Goal: Task Accomplishment & Management: Manage account settings

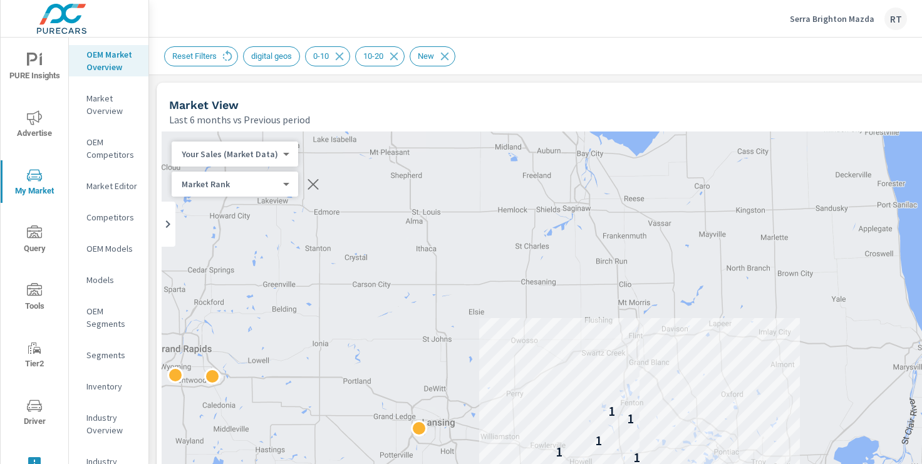
scroll to position [1, 0]
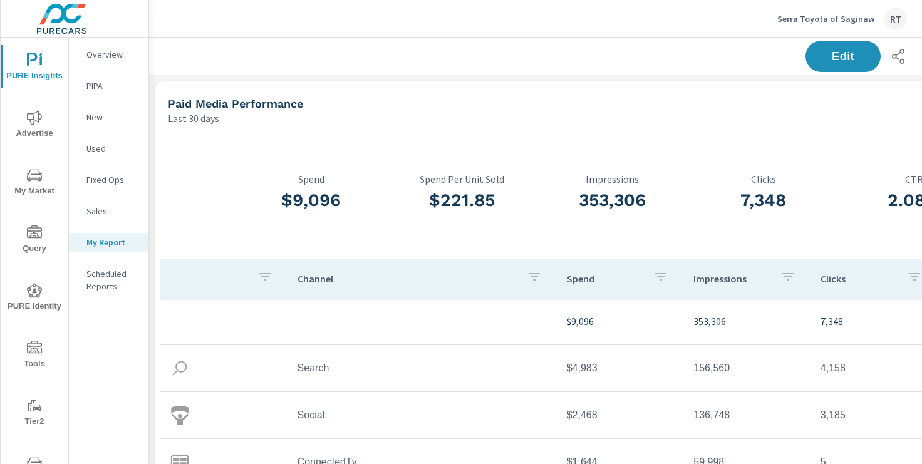
scroll to position [871, 928]
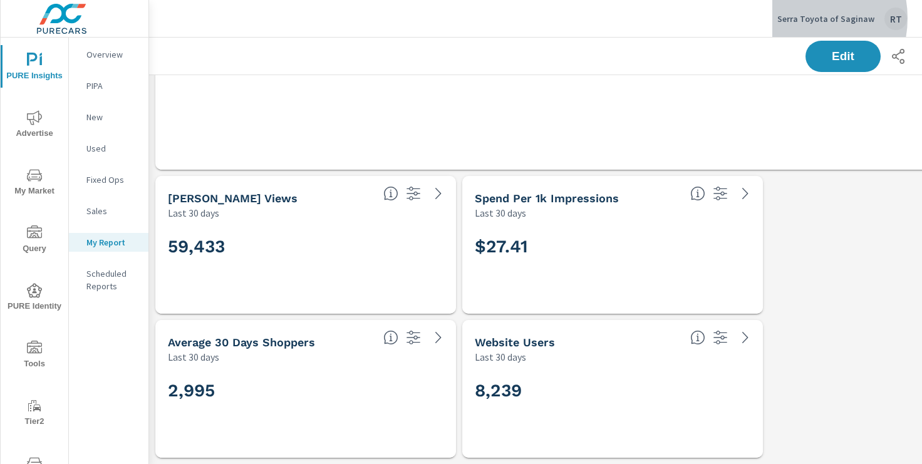
click at [804, 18] on p "Serra Toyota of Saginaw" at bounding box center [825, 18] width 97 height 11
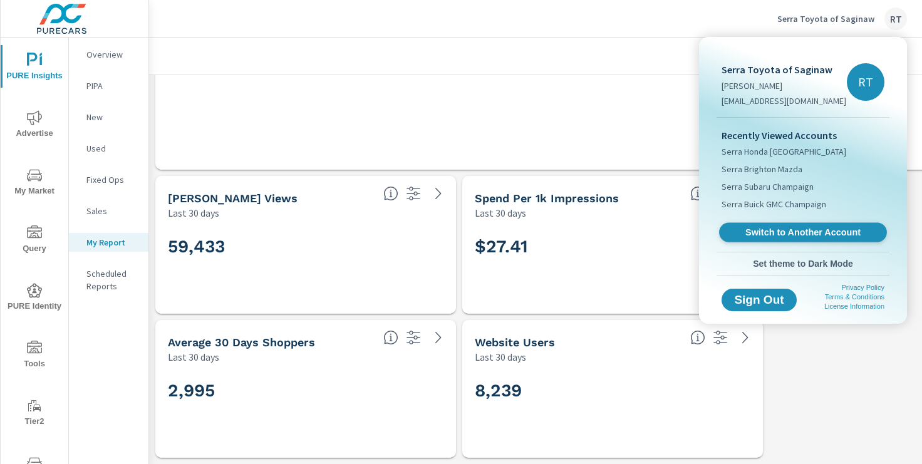
click at [772, 230] on span "Switch to Another Account" at bounding box center [802, 233] width 153 height 12
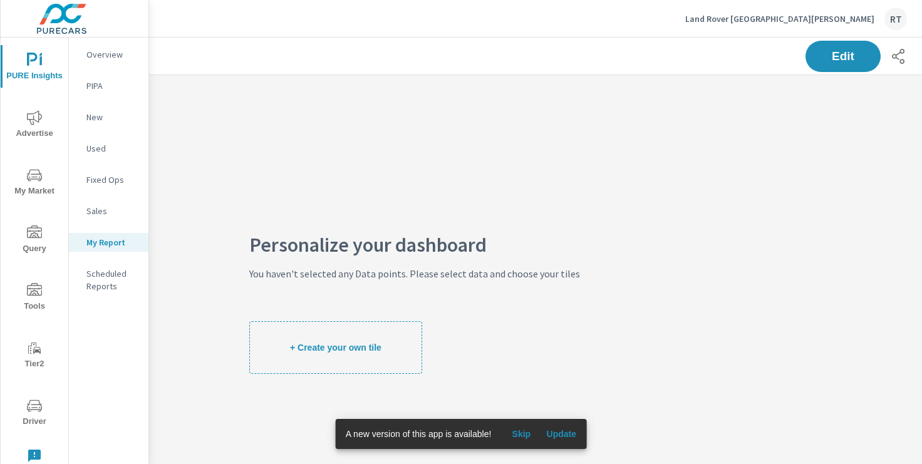
click at [33, 118] on icon "nav menu" at bounding box center [34, 117] width 15 height 14
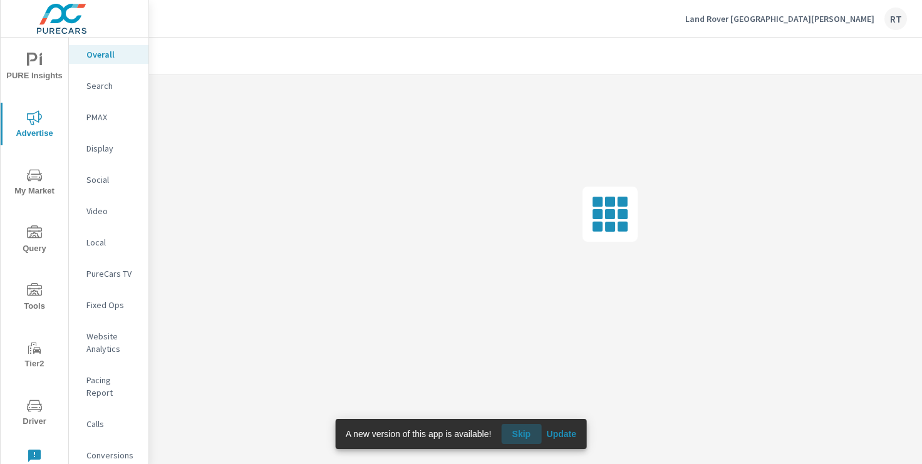
click at [525, 432] on span "Skip" at bounding box center [521, 433] width 30 height 11
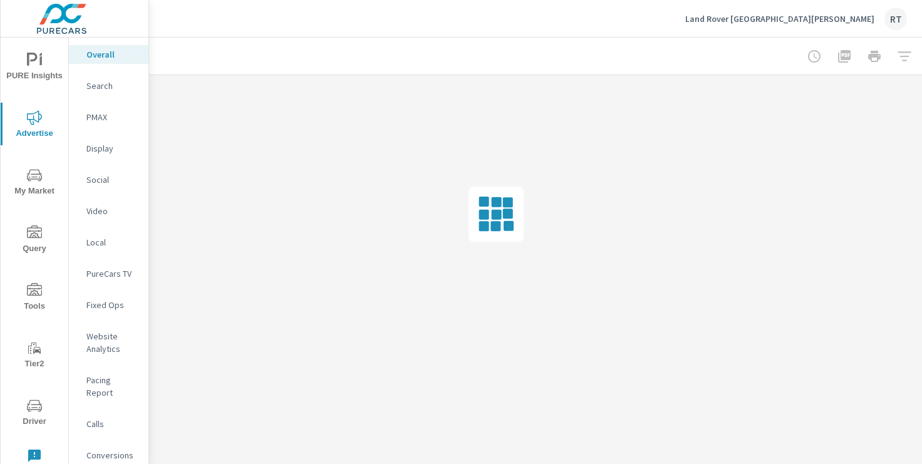
scroll to position [0, 154]
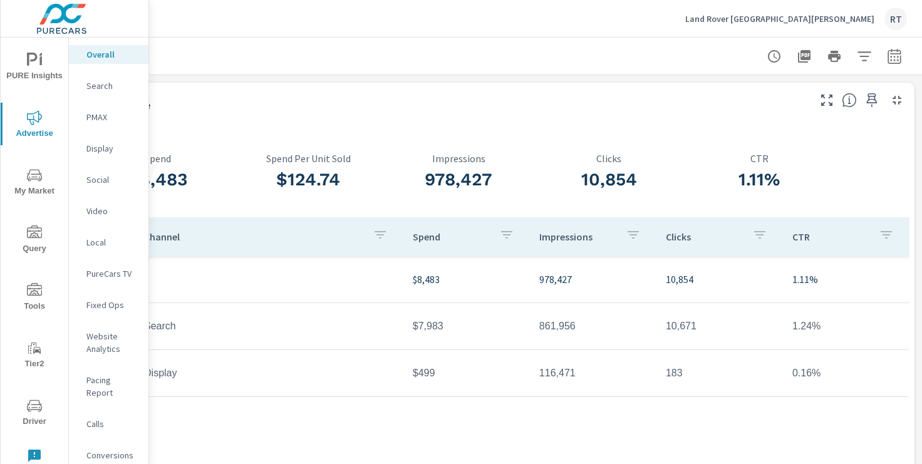
click at [893, 56] on icon "button" at bounding box center [894, 56] width 15 height 15
select select "Last month"
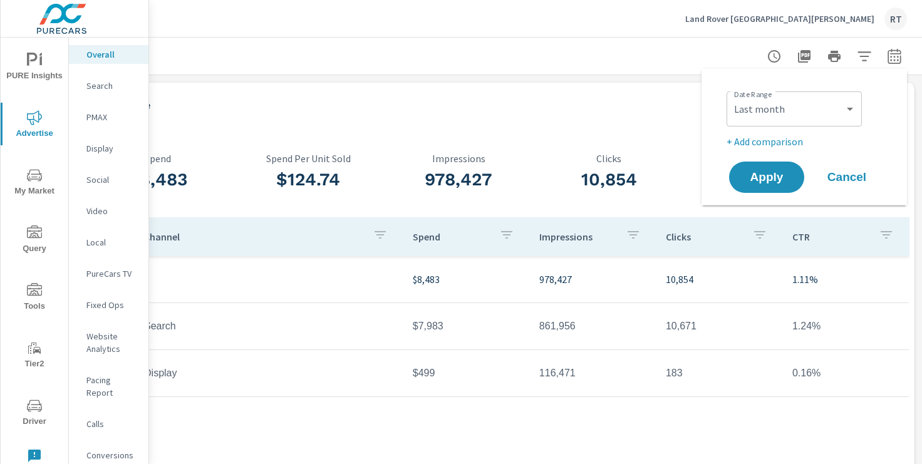
click at [760, 142] on p "+ Add comparison" at bounding box center [807, 141] width 160 height 15
select select "Previous period"
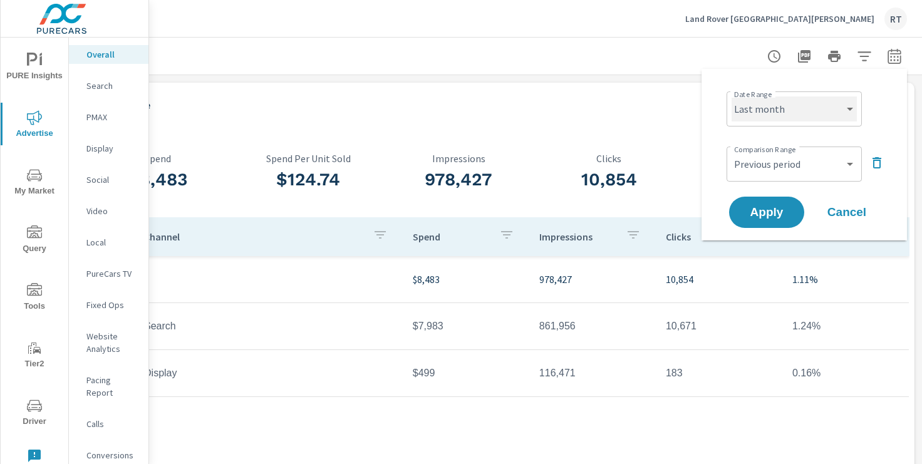
click at [824, 114] on select "Custom Yesterday Last week Last 7 days Last 14 days Last 30 days Last 45 days L…" at bounding box center [794, 108] width 125 height 25
click at [732, 96] on select "Custom Yesterday Last week Last 7 days Last 14 days Last 30 days Last 45 days L…" at bounding box center [794, 108] width 125 height 25
select select "Last 30 days"
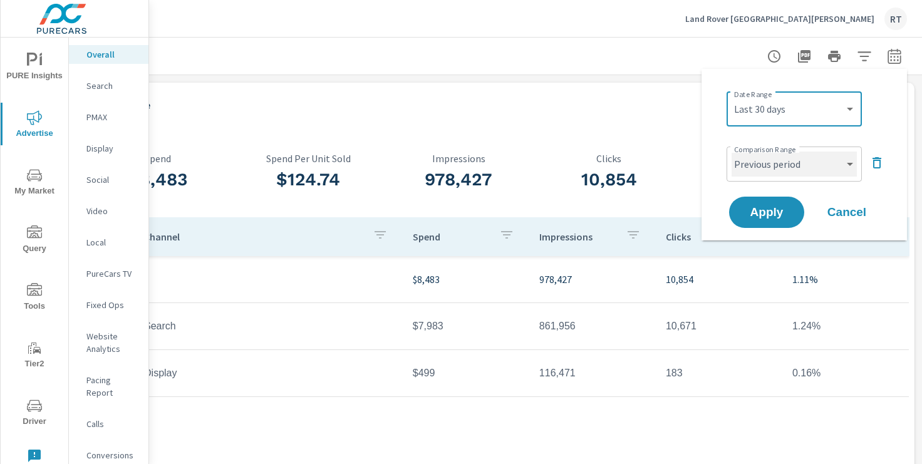
click at [763, 174] on select "Custom Previous period Previous month Previous year" at bounding box center [794, 164] width 125 height 25
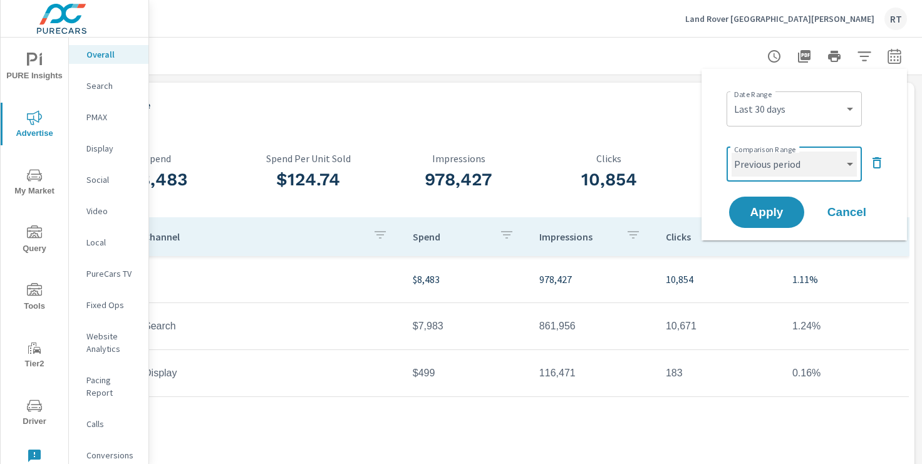
click at [732, 152] on select "Custom Previous period Previous month Previous year" at bounding box center [794, 164] width 125 height 25
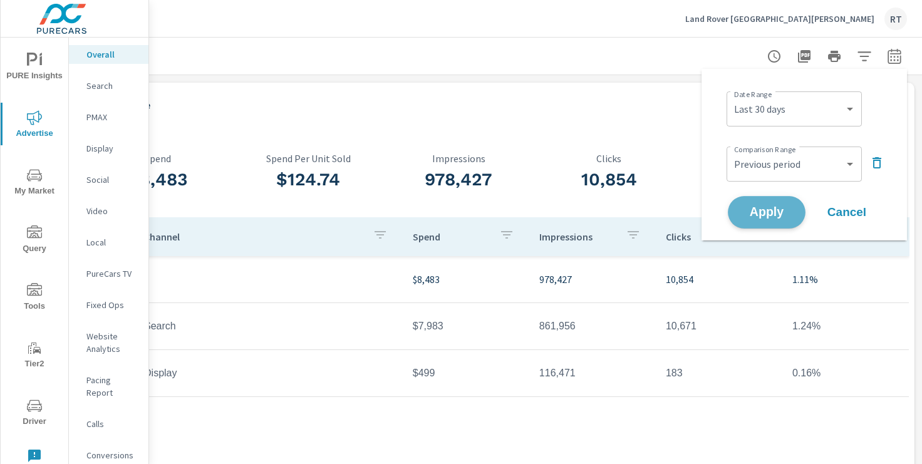
click at [756, 210] on span "Apply" at bounding box center [766, 213] width 51 height 12
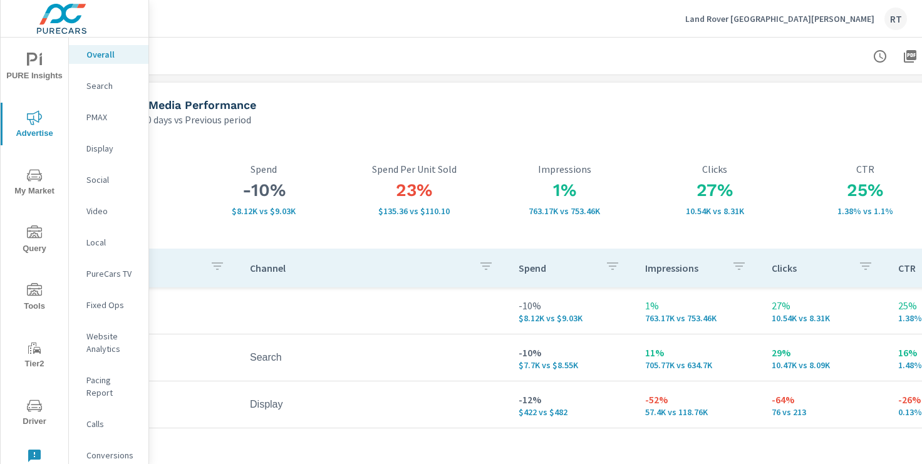
scroll to position [0, 154]
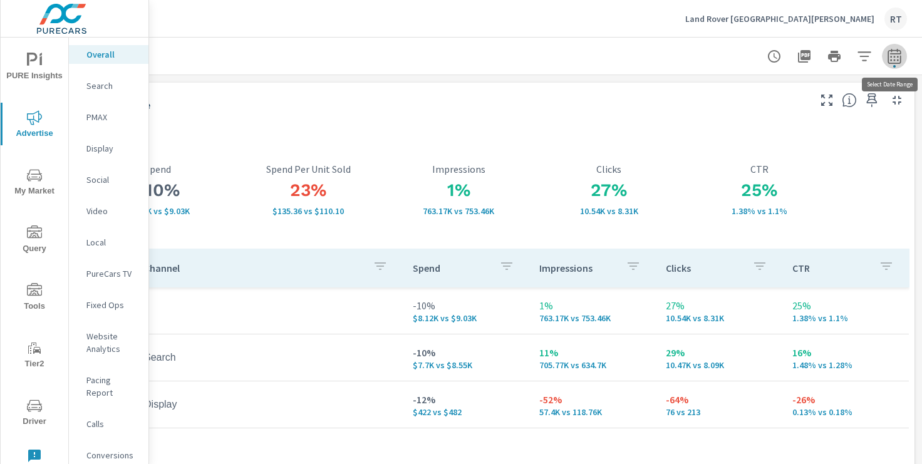
click at [896, 55] on icon "button" at bounding box center [894, 56] width 15 height 15
select select "Last 30 days"
select select "Previous period"
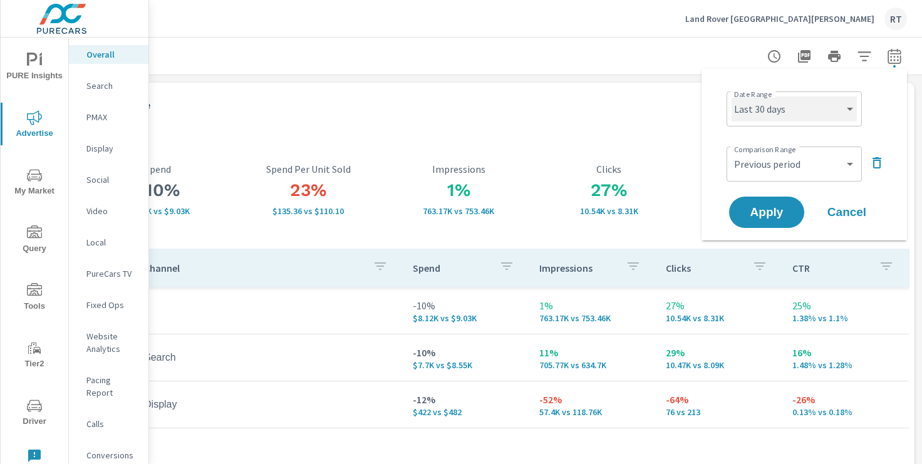
click at [849, 107] on select "Custom Yesterday Last week Last 7 days Last 14 days Last 30 days Last 45 days L…" at bounding box center [794, 108] width 125 height 25
click at [732, 96] on select "Custom Yesterday Last week Last 7 days Last 14 days Last 30 days Last 45 days L…" at bounding box center [794, 108] width 125 height 25
select select "Last month"
click at [761, 217] on span "Apply" at bounding box center [766, 213] width 51 height 12
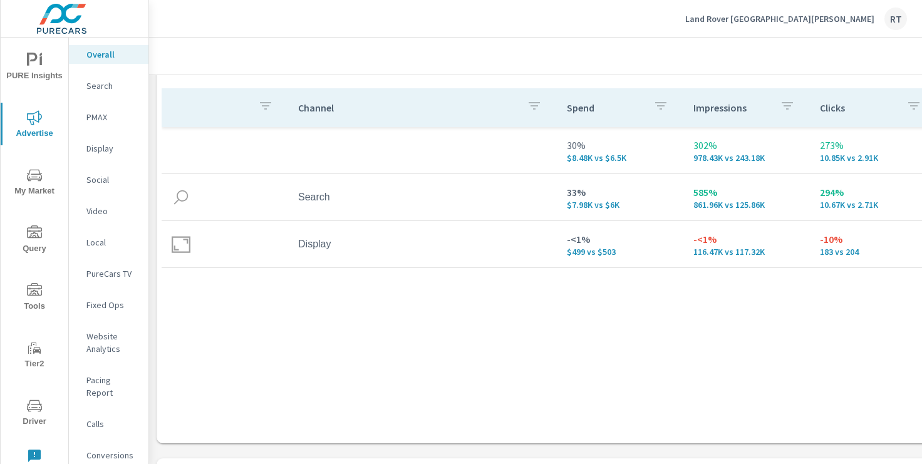
scroll to position [170, 0]
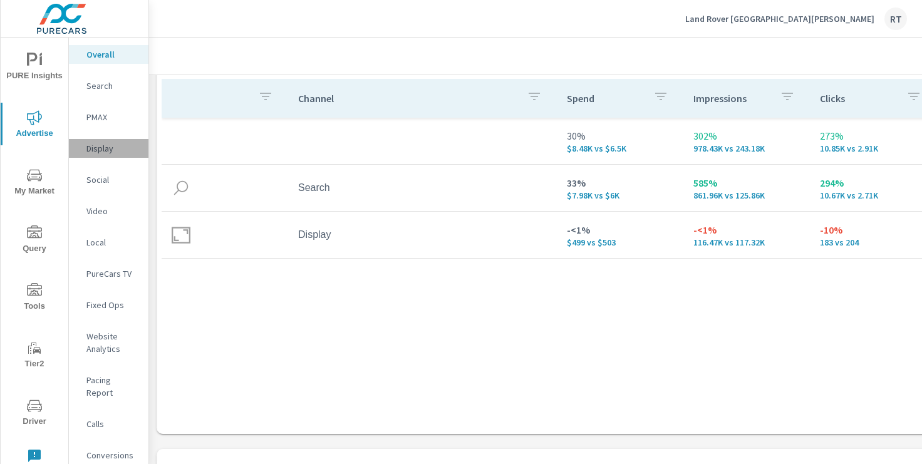
click at [101, 147] on p "Display" at bounding box center [112, 148] width 52 height 13
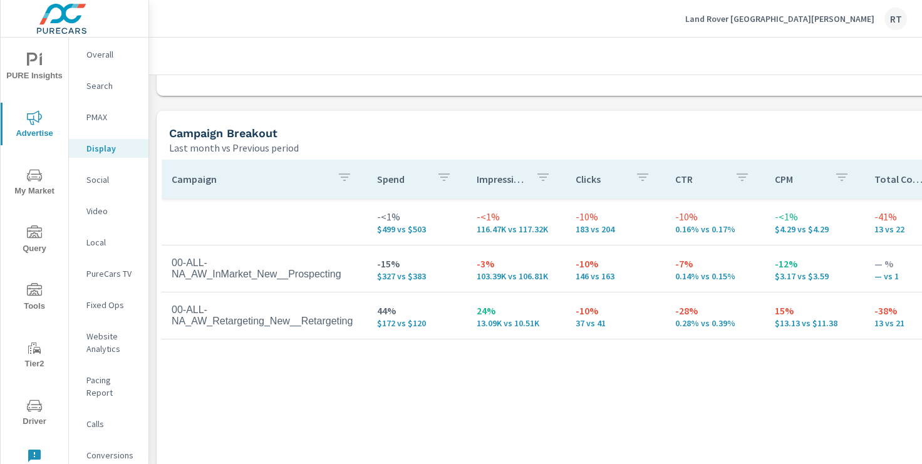
scroll to position [510, 0]
click at [105, 449] on p "Conversions" at bounding box center [112, 455] width 52 height 13
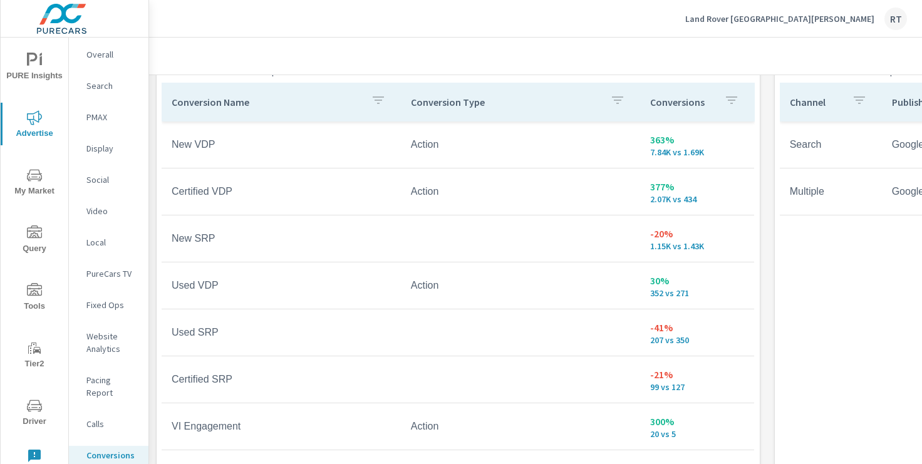
scroll to position [687, 0]
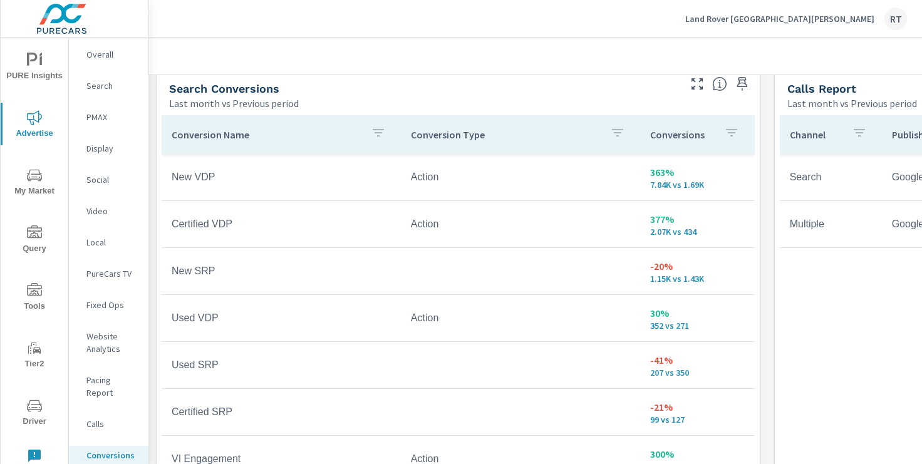
click at [716, 133] on div "Conversions" at bounding box center [697, 134] width 94 height 29
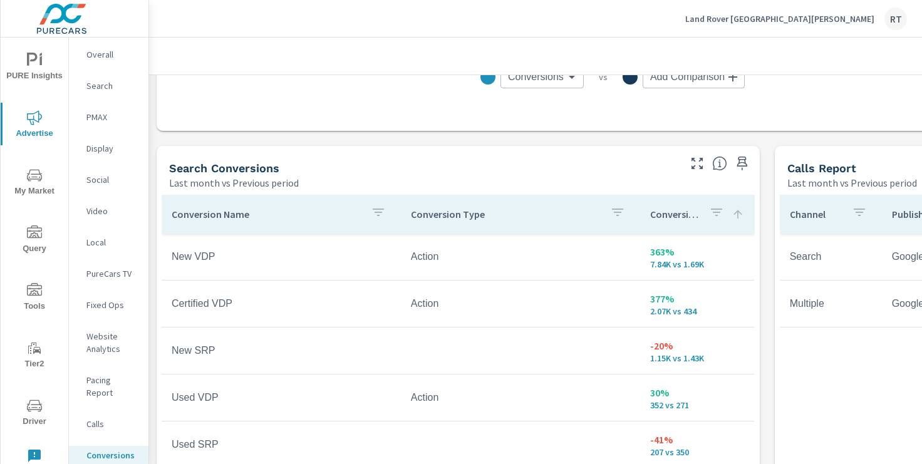
scroll to position [603, 0]
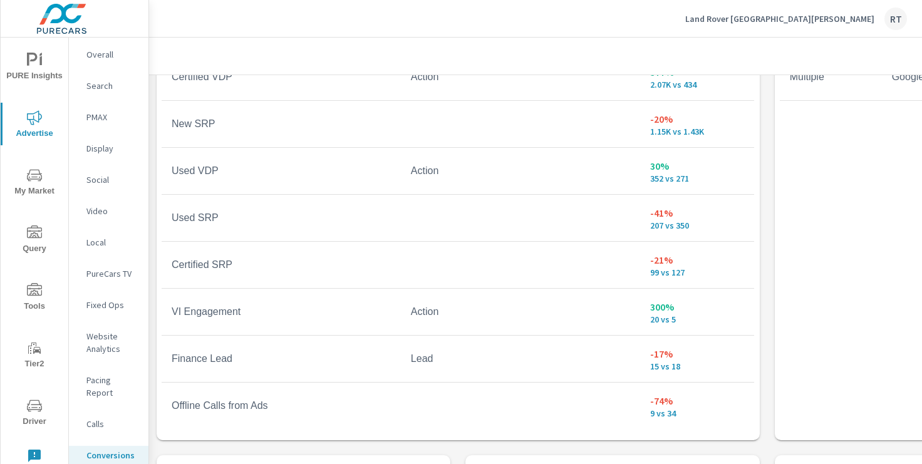
scroll to position [851, 0]
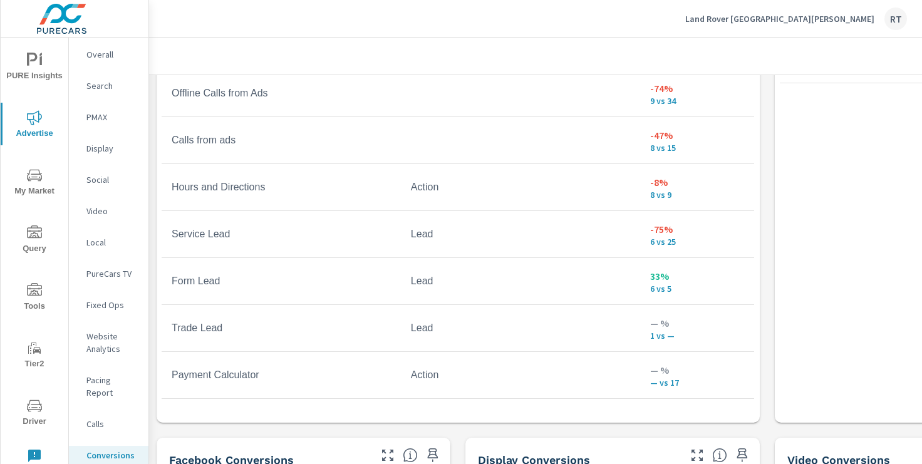
scroll to position [96, 0]
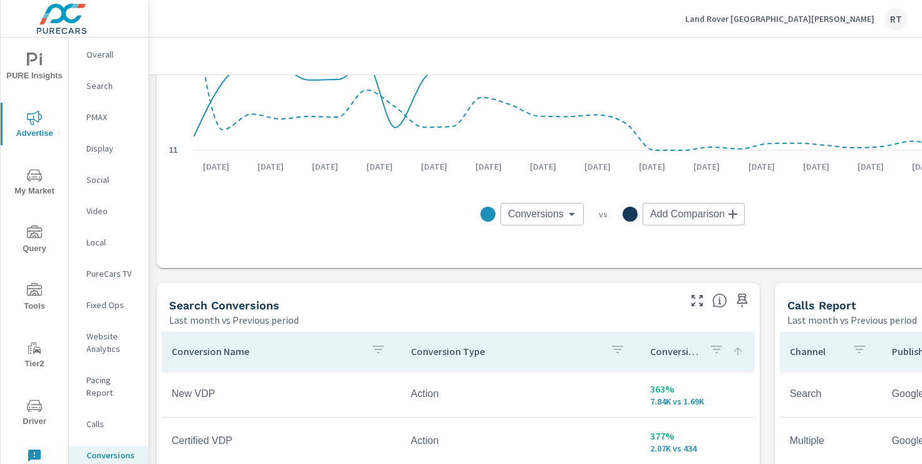
scroll to position [496, 0]
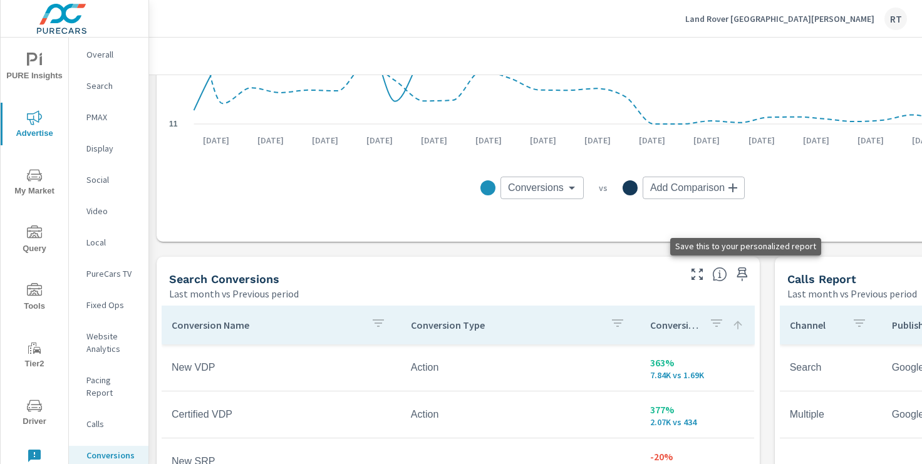
click at [742, 275] on icon "button" at bounding box center [742, 274] width 15 height 15
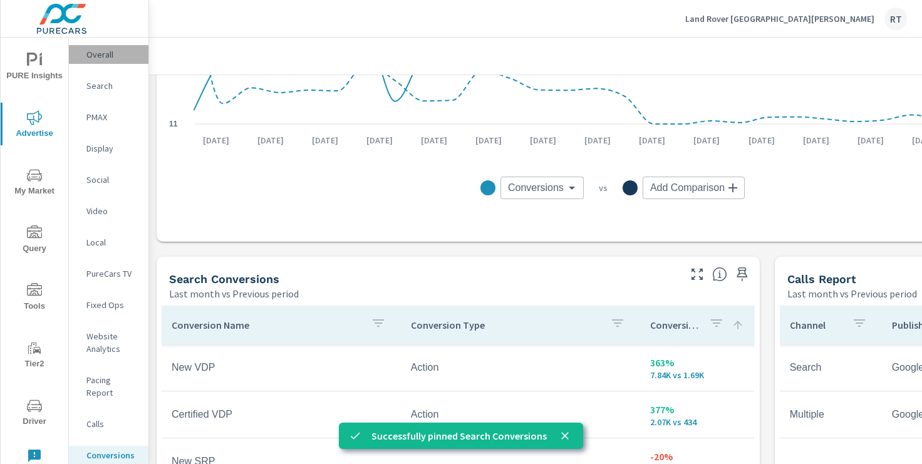
click at [98, 56] on p "Overall" at bounding box center [112, 54] width 52 height 13
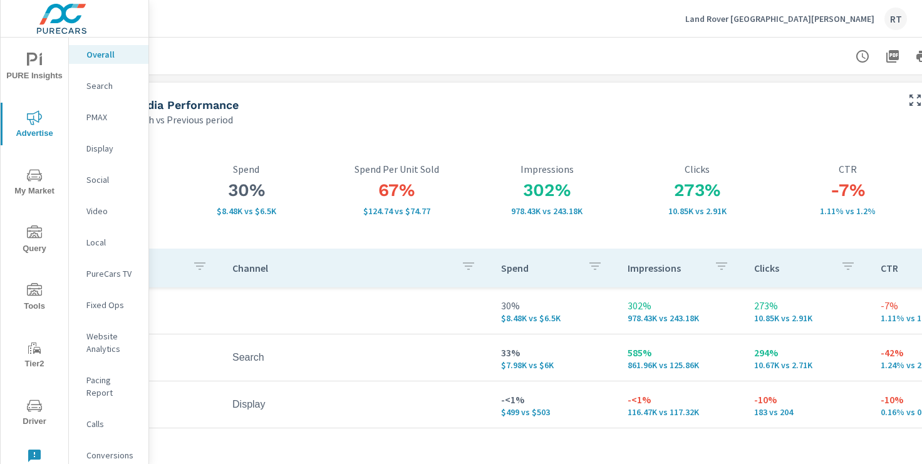
scroll to position [0, 154]
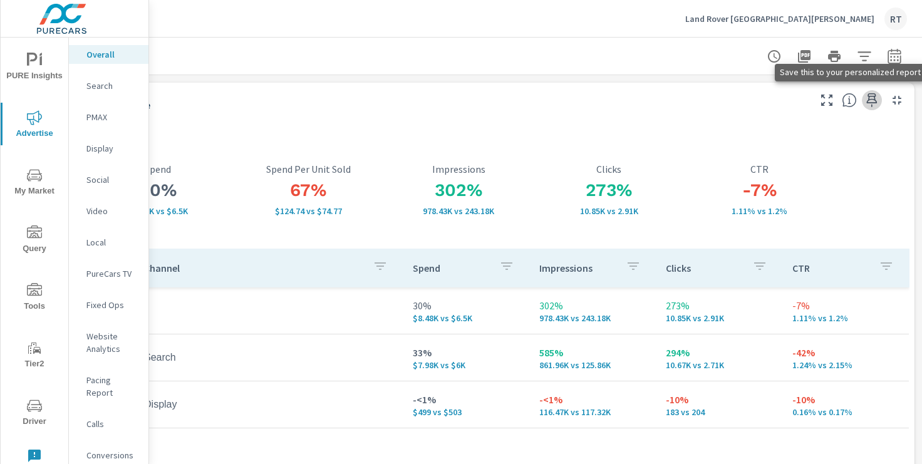
click at [870, 100] on icon "button" at bounding box center [871, 100] width 15 height 15
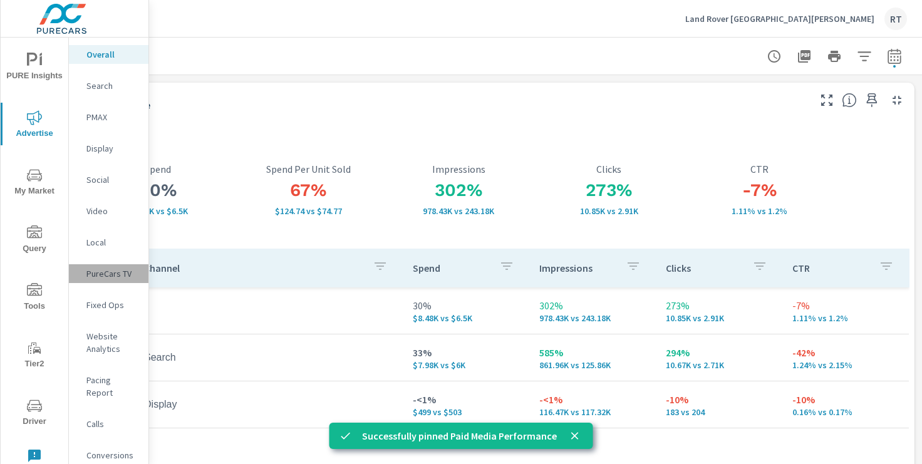
click at [105, 276] on p "PureCars TV" at bounding box center [112, 273] width 52 height 13
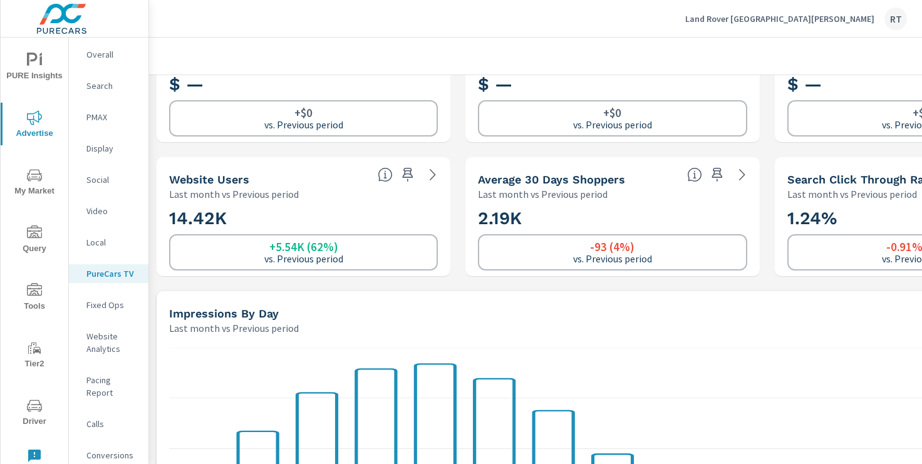
scroll to position [201, 0]
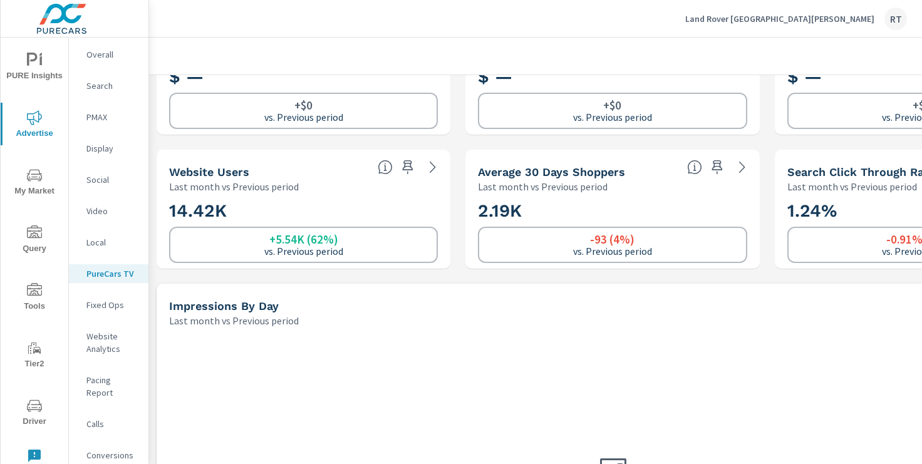
click at [407, 165] on icon "button" at bounding box center [407, 167] width 15 height 15
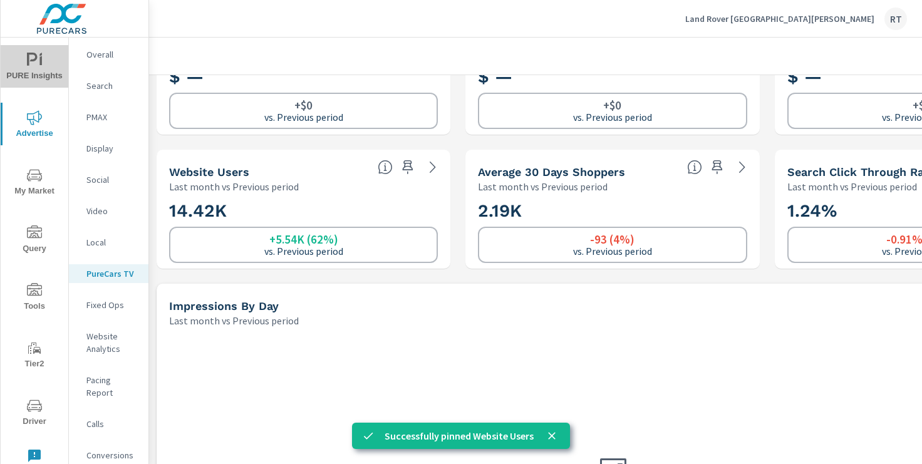
click at [30, 72] on span "PURE Insights" at bounding box center [34, 68] width 60 height 31
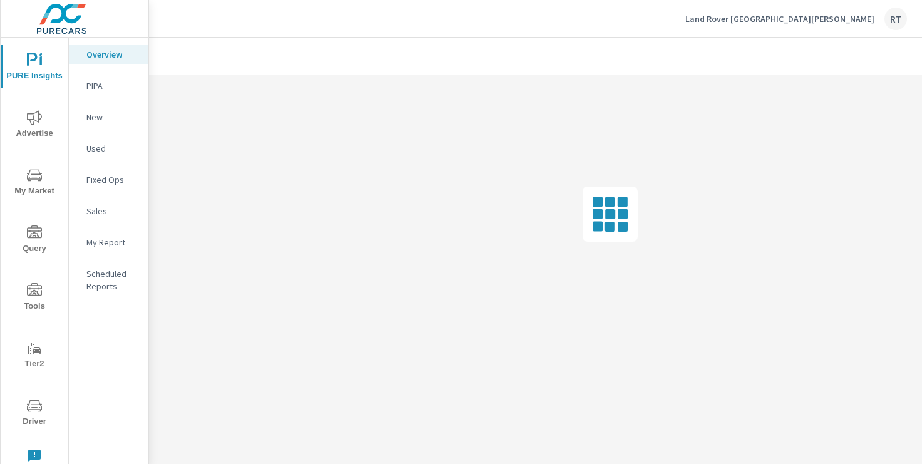
click at [108, 239] on p "My Report" at bounding box center [112, 242] width 52 height 13
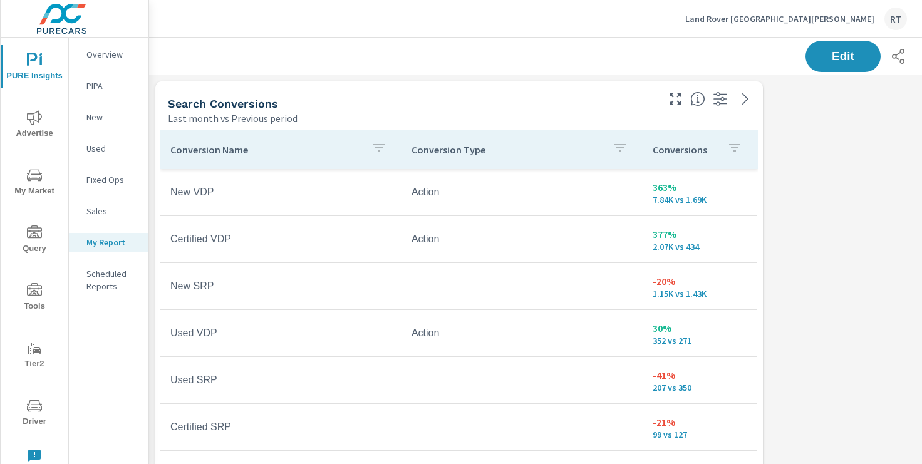
scroll to position [1304, 928]
click at [833, 60] on span "Edit" at bounding box center [842, 56] width 51 height 12
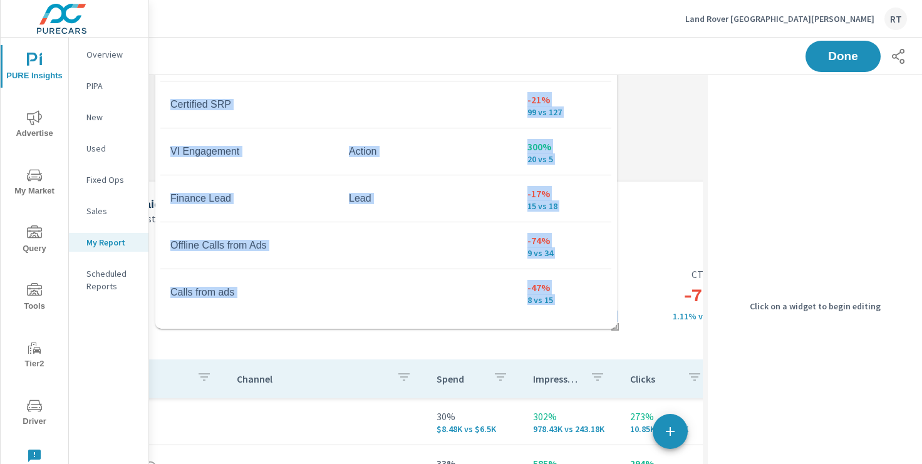
scroll to position [0, 0]
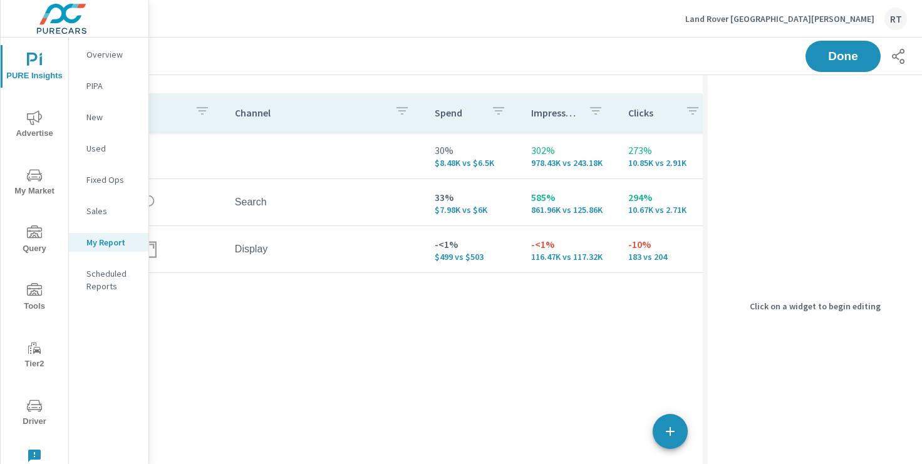
drag, startPoint x: 560, startPoint y: 214, endPoint x: 527, endPoint y: -30, distance: 246.5
click at [527, 0] on html "PURE Insights Advertise My Market Query Tools Tier2 Driver Leave Feedback Overv…" at bounding box center [461, 232] width 922 height 464
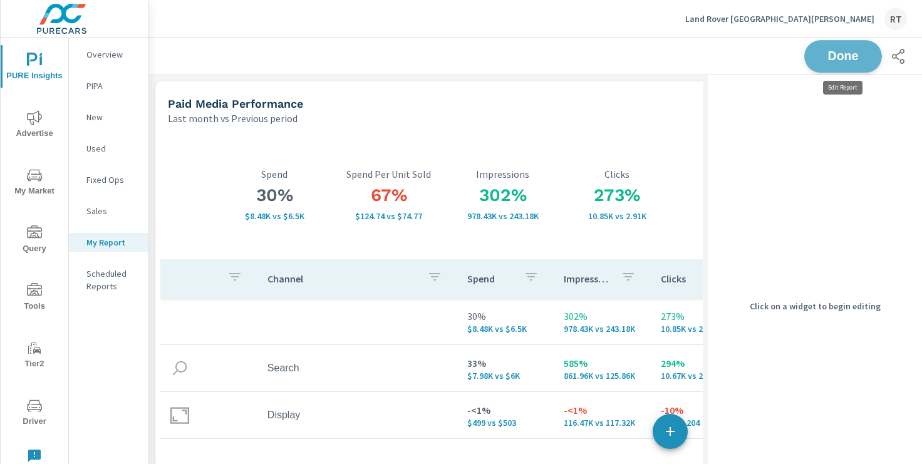
click at [837, 56] on span "Done" at bounding box center [842, 56] width 51 height 12
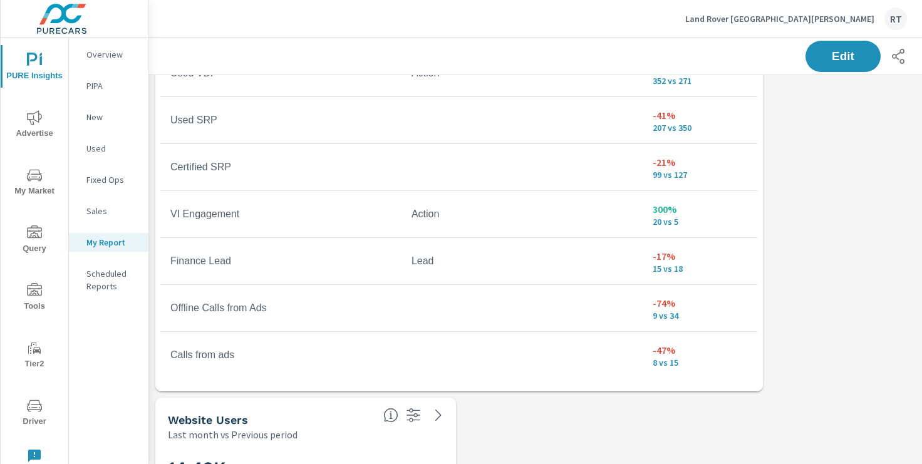
scroll to position [914, 0]
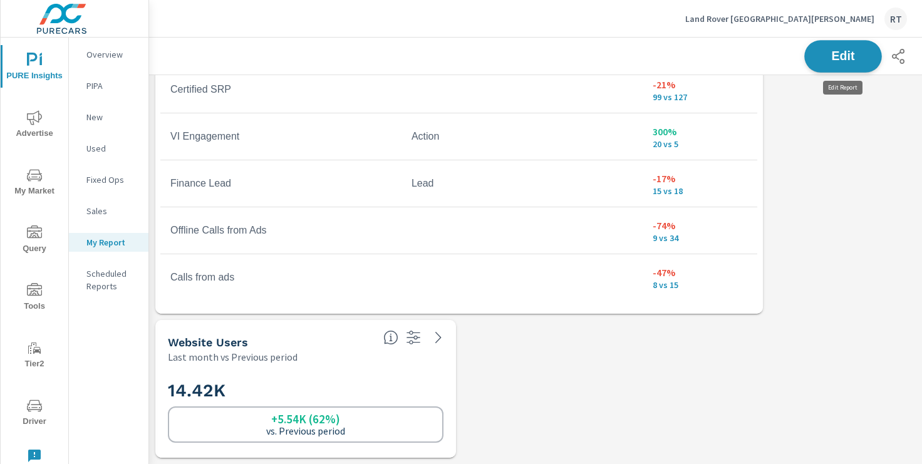
click at [843, 55] on span "Edit" at bounding box center [842, 56] width 51 height 12
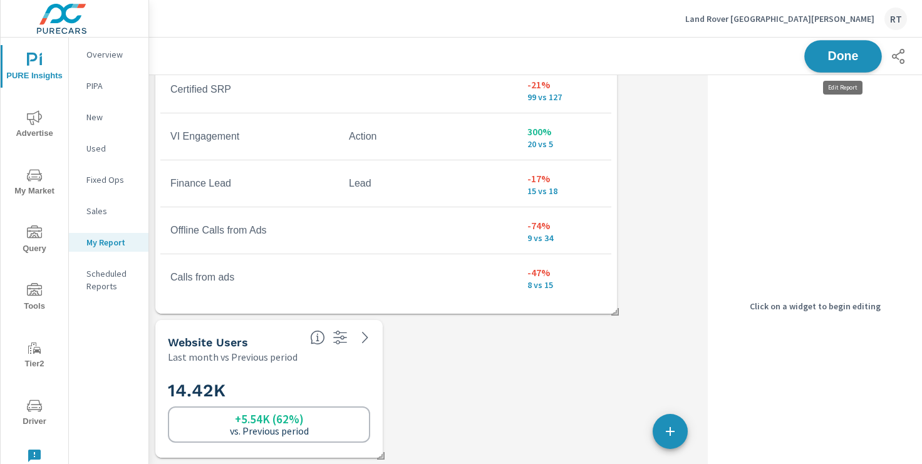
scroll to position [1304, 708]
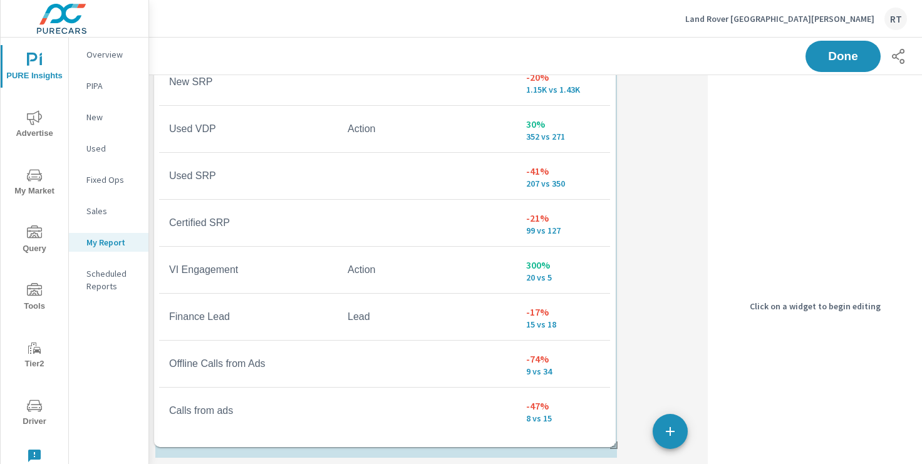
drag, startPoint x: 360, startPoint y: 299, endPoint x: 357, endPoint y: 440, distance: 141.6
click at [357, 440] on div "Conversion Name Conversion Type Conversions New VDP Action 363% 7.84K vs 1.69K …" at bounding box center [385, 184] width 452 height 516
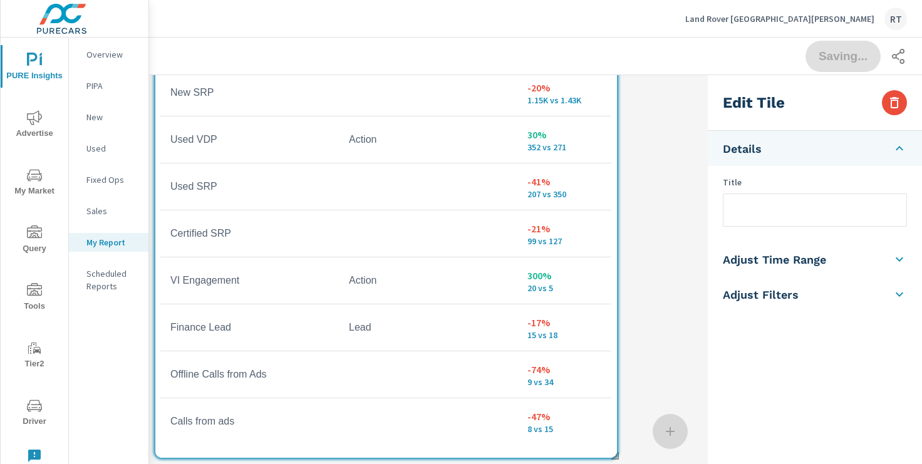
scroll to position [0, 0]
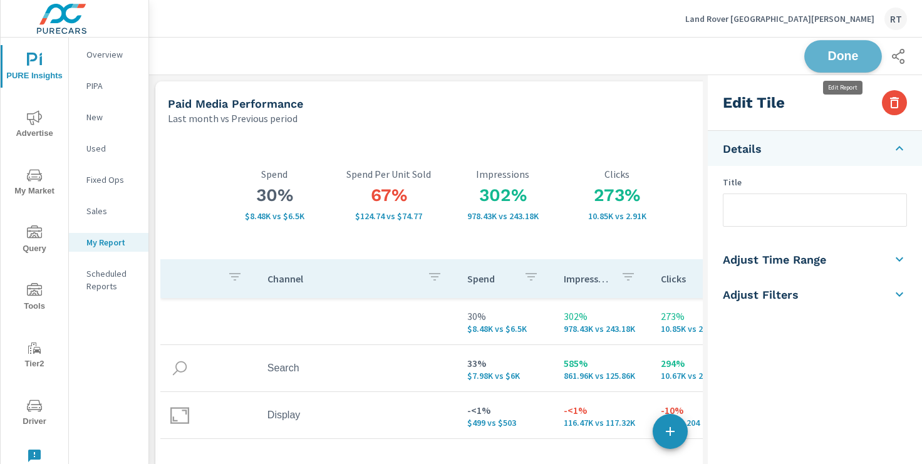
click at [847, 54] on span "Done" at bounding box center [842, 56] width 51 height 12
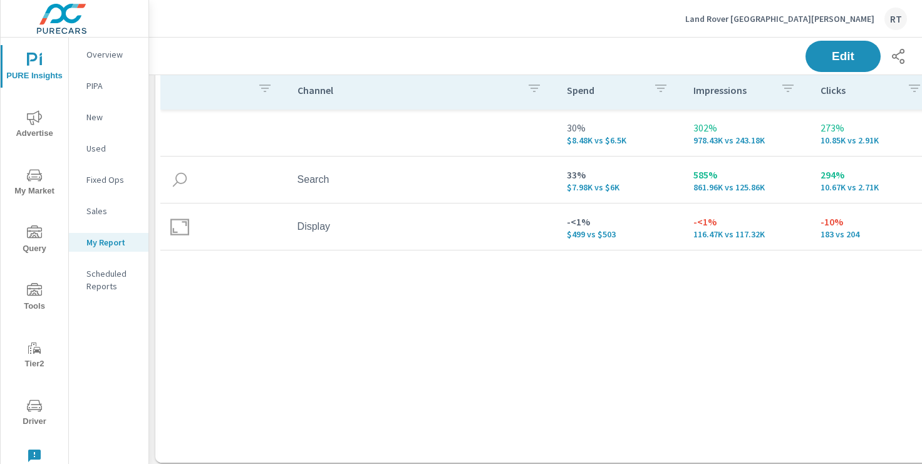
scroll to position [190, 0]
